Goal: Task Accomplishment & Management: Use online tool/utility

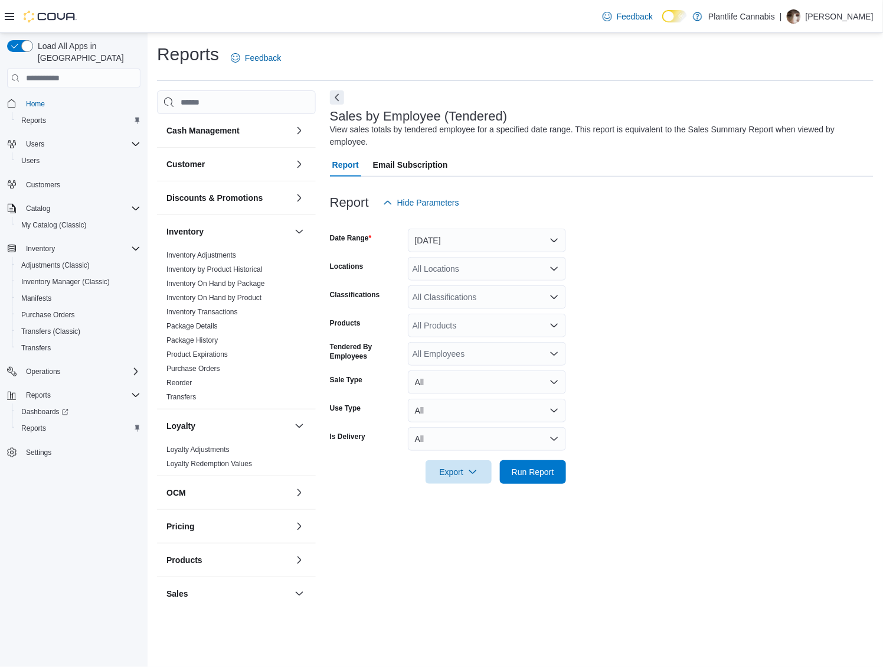
scroll to position [275, 0]
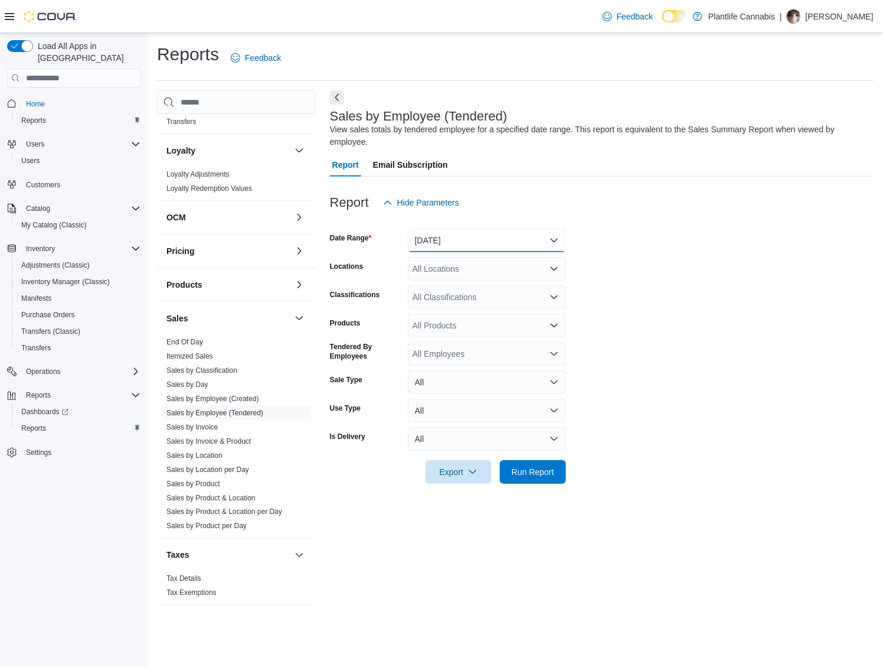
click at [518, 229] on button "[DATE]" at bounding box center [487, 241] width 158 height 24
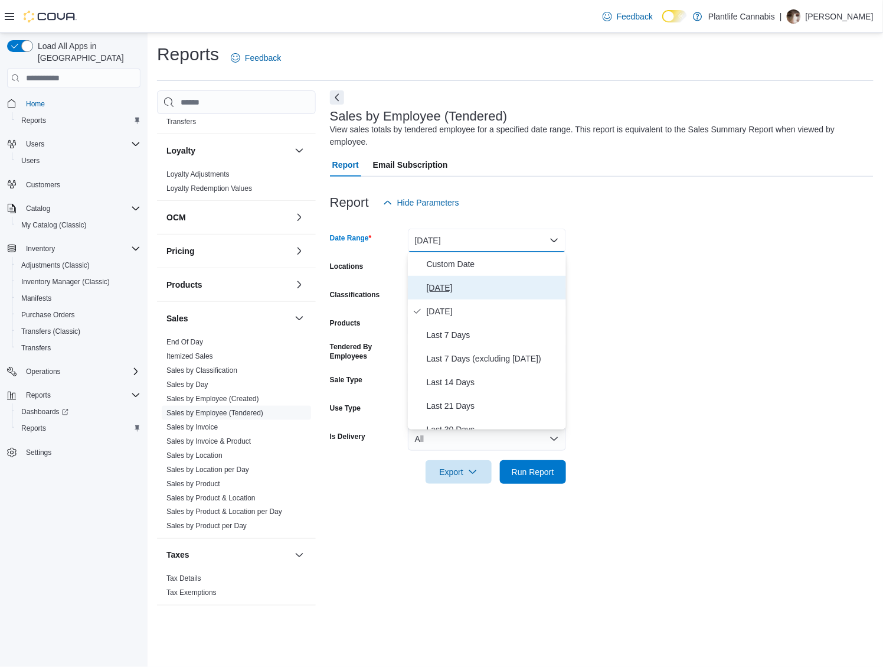
drag, startPoint x: 491, startPoint y: 286, endPoint x: 494, endPoint y: 279, distance: 7.7
click at [492, 284] on span "[DATE]" at bounding box center [494, 287] width 135 height 14
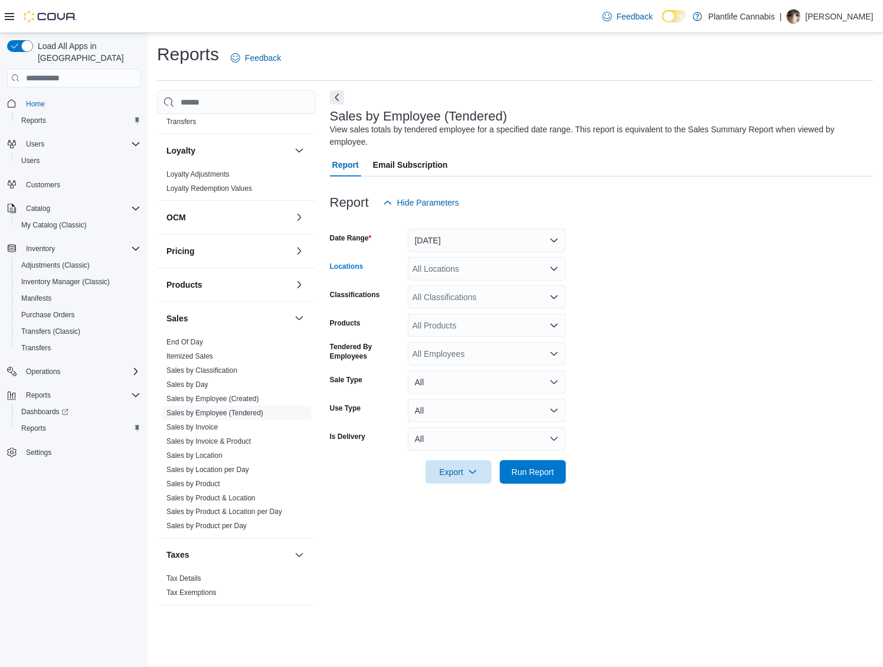
click at [503, 268] on div "All Locations" at bounding box center [487, 269] width 158 height 24
type input "***"
click at [494, 291] on span "Grande Prairie - [GEOGRAPHIC_DATA]" at bounding box center [512, 289] width 147 height 12
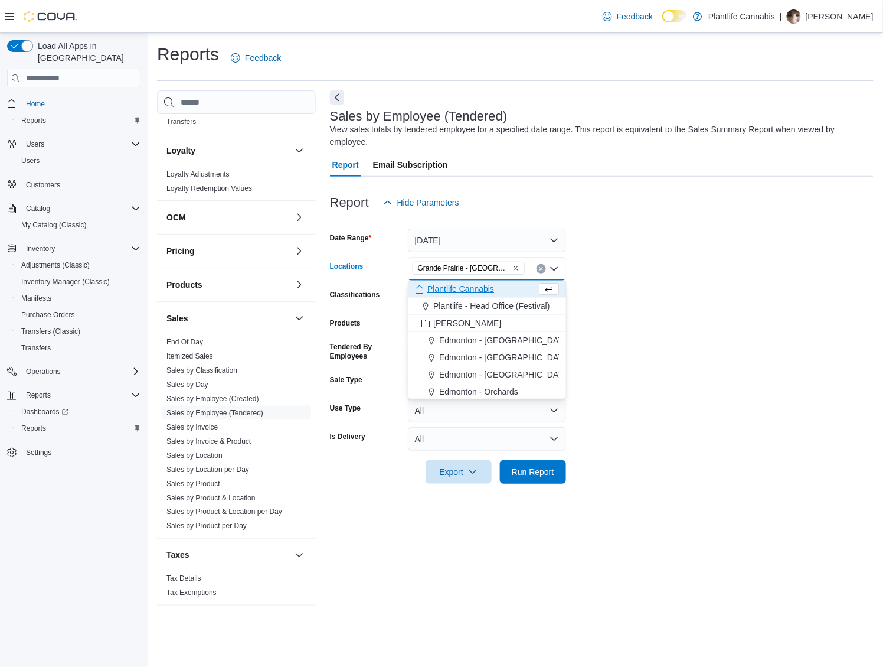
drag, startPoint x: 724, startPoint y: 297, endPoint x: 628, endPoint y: 363, distance: 116.3
click at [722, 298] on form "Date Range [DATE] Locations [GEOGRAPHIC_DATA] - [GEOGRAPHIC_DATA] Combo box. Se…" at bounding box center [602, 348] width 544 height 269
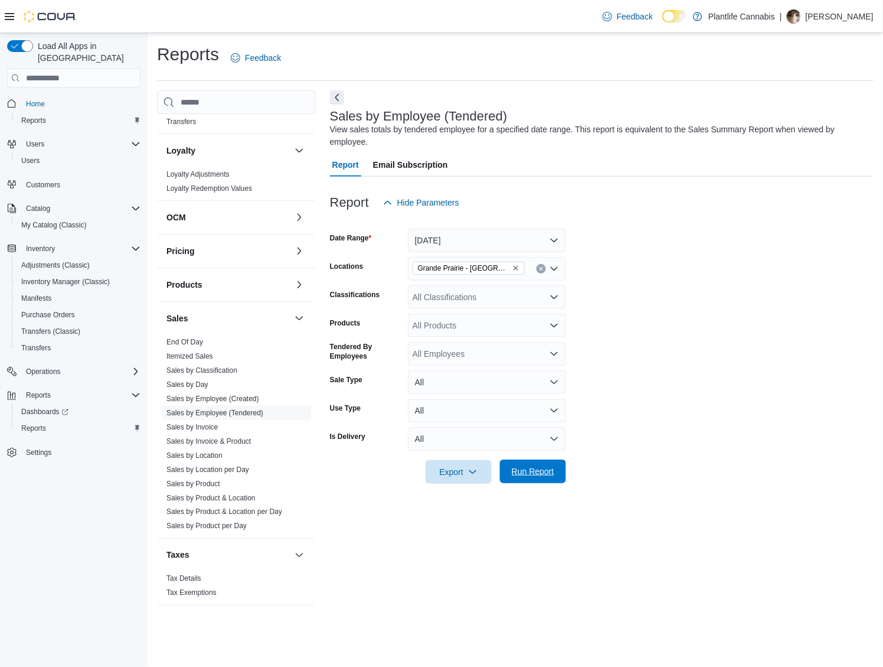
click at [533, 465] on span "Run Report" at bounding box center [533, 471] width 52 height 24
drag, startPoint x: 475, startPoint y: 478, endPoint x: 472, endPoint y: 484, distance: 6.1
click at [475, 478] on span "Export" at bounding box center [454, 471] width 52 height 24
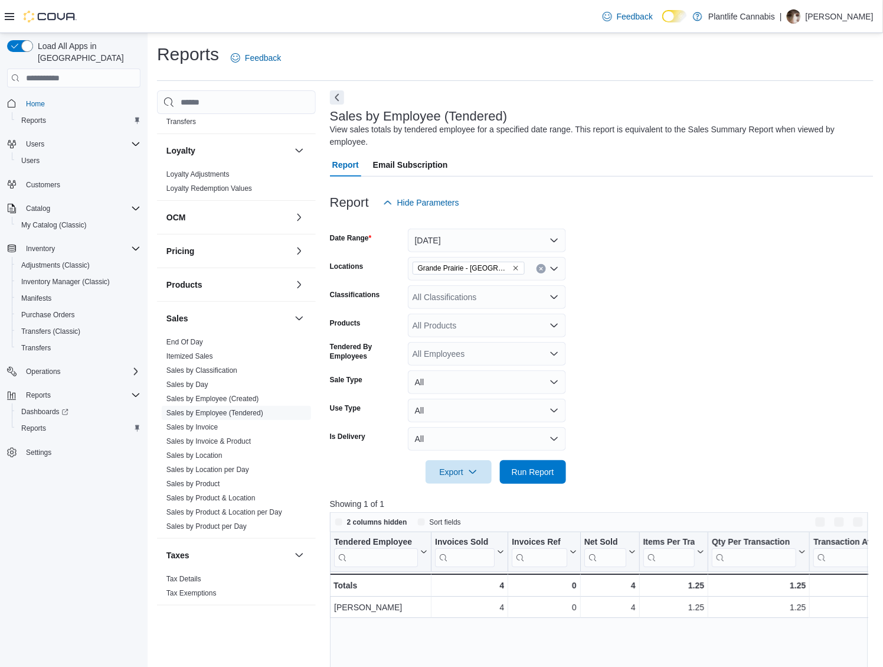
click at [612, 534] on div "Net Sold Click to view column header actions" at bounding box center [609, 552] width 59 height 40
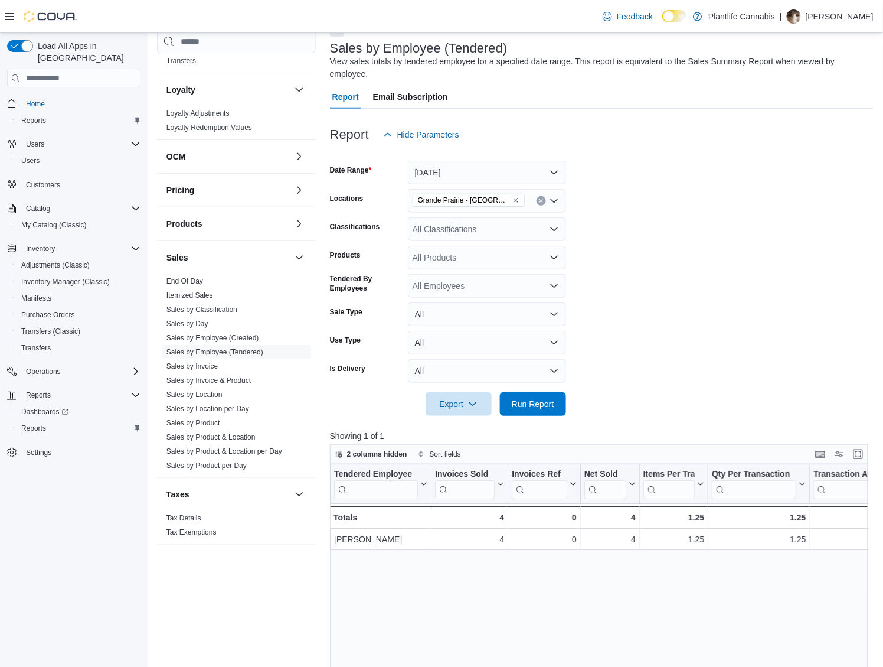
click at [664, 404] on form "Date Range [DATE] Locations [GEOGRAPHIC_DATA] - Cobblestone Classifications All…" at bounding box center [602, 280] width 544 height 269
